Goal: Navigation & Orientation: Find specific page/section

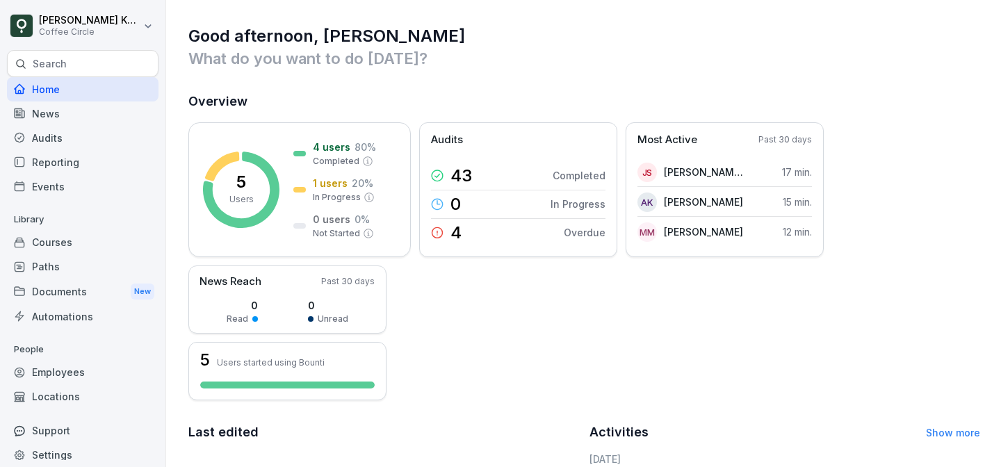
click at [447, 42] on h1 "Good afternoon, [PERSON_NAME]" at bounding box center [584, 36] width 792 height 22
click at [63, 374] on div "Employees" at bounding box center [83, 372] width 152 height 24
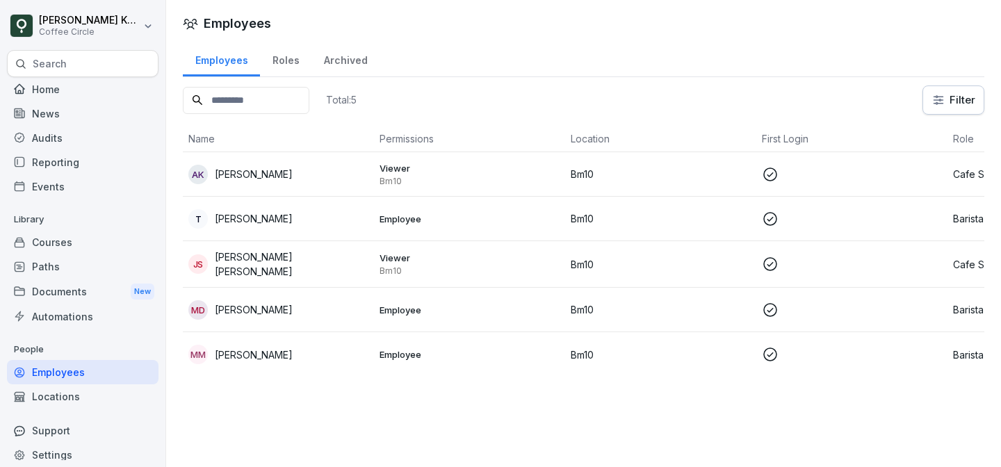
click at [52, 89] on div "Home" at bounding box center [83, 89] width 152 height 24
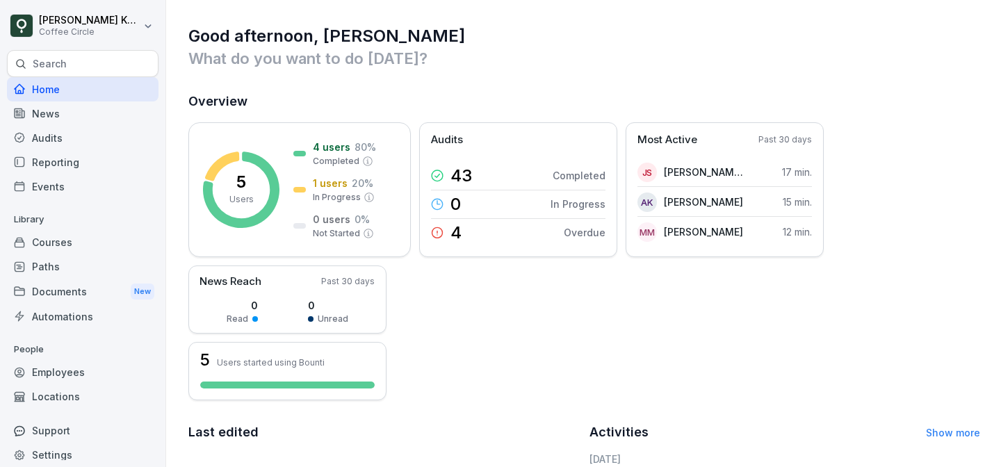
click at [486, 97] on h2 "Overview" at bounding box center [584, 101] width 792 height 19
click at [497, 72] on div "Good afternoon, [PERSON_NAME] What do you want to do [DATE]? Overview 5 Users 4…" at bounding box center [583, 410] width 835 height 821
click at [601, 24] on div "Good afternoon, [PERSON_NAME] What do you want to do [DATE]? Overview 5 Users 4…" at bounding box center [583, 410] width 835 height 821
